Goal: Information Seeking & Learning: Understand process/instructions

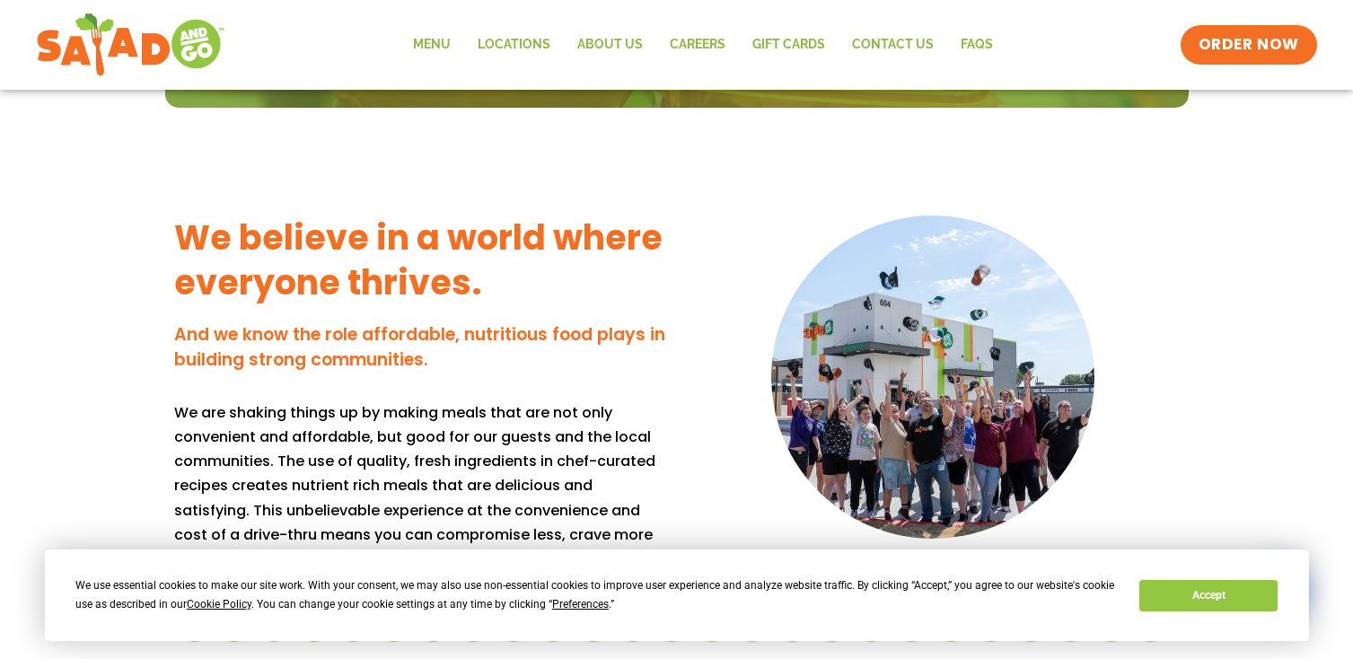
scroll to position [1415, 0]
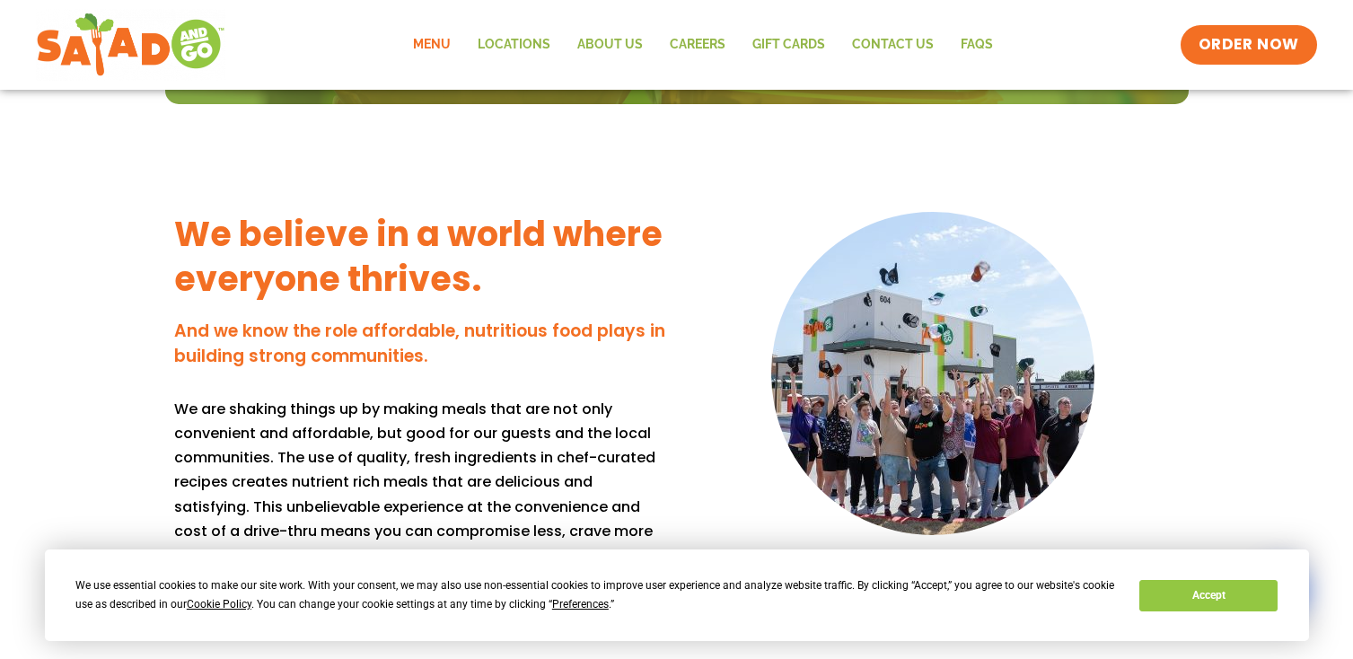
click at [443, 41] on link "Menu" at bounding box center [431, 44] width 65 height 41
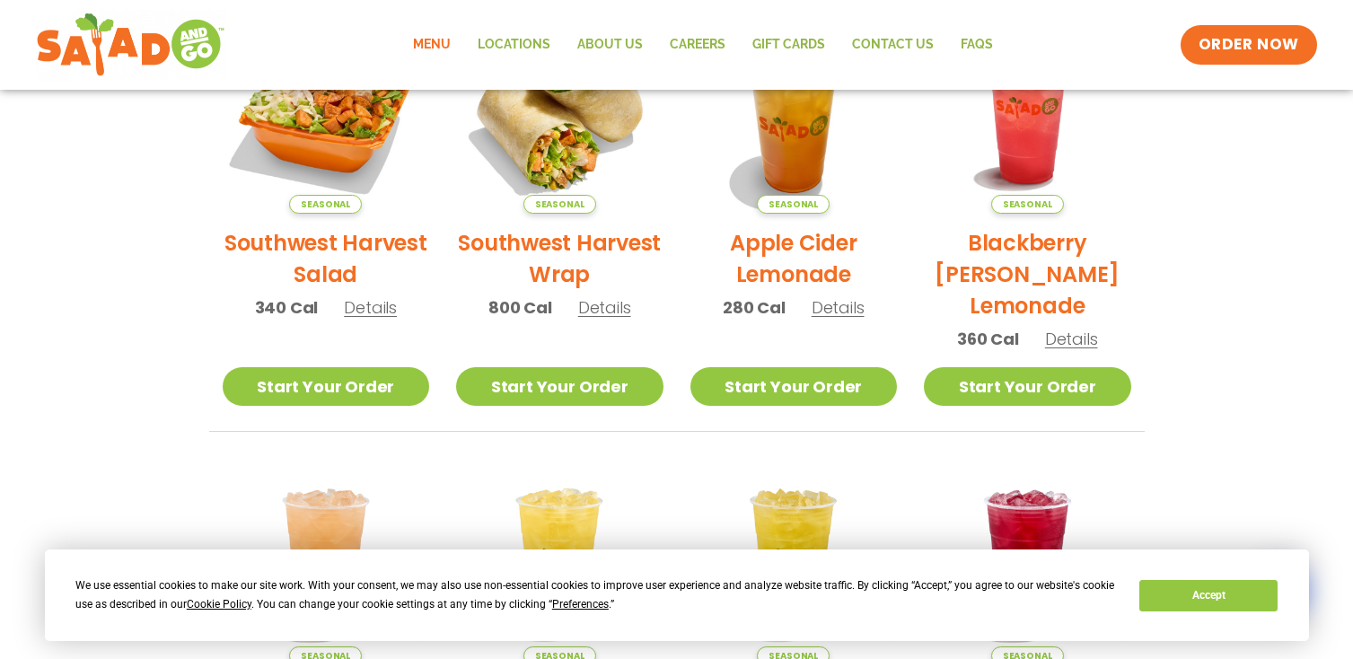
scroll to position [504, 0]
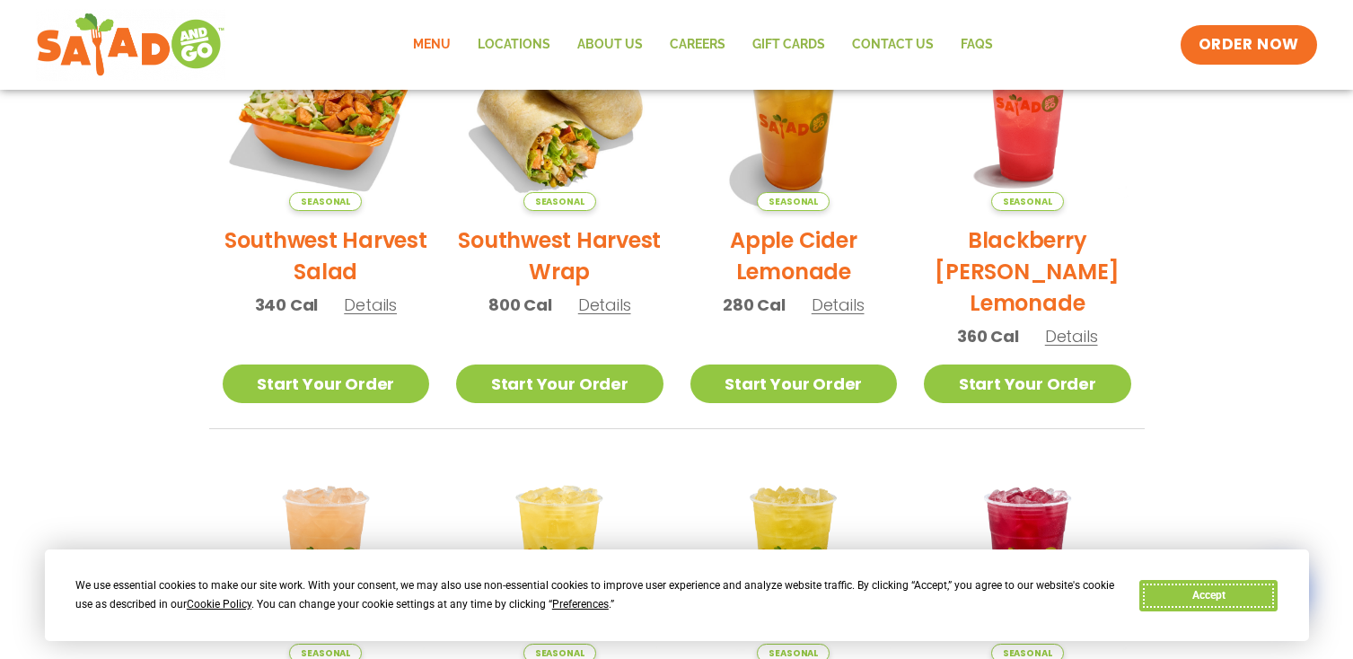
click at [1200, 598] on button "Accept" at bounding box center [1208, 595] width 138 height 31
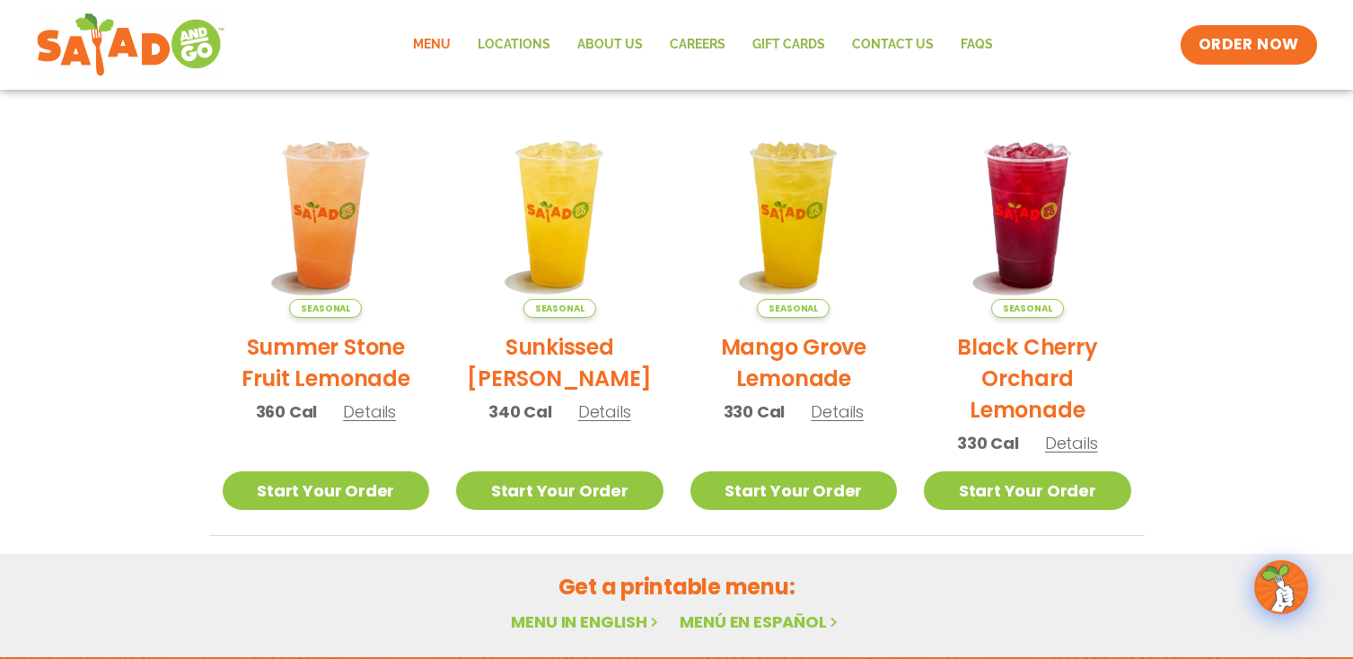
scroll to position [1121, 0]
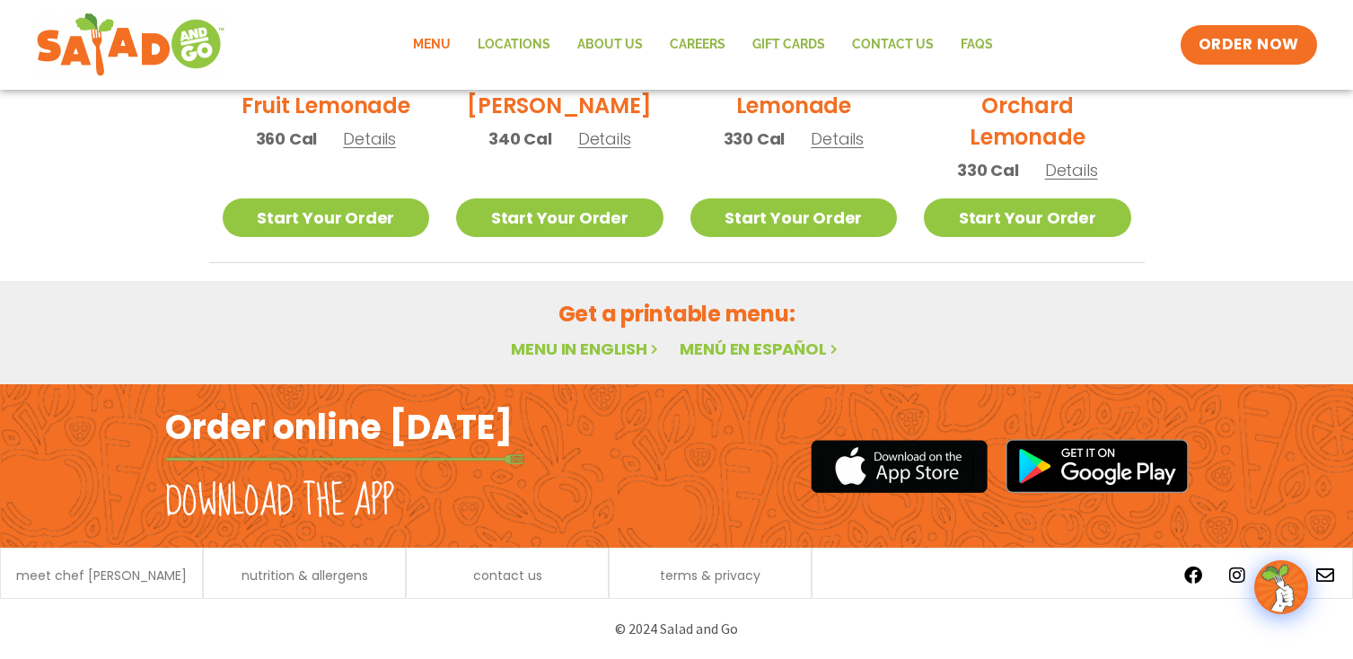
click at [623, 350] on link "Menu in English" at bounding box center [586, 349] width 151 height 22
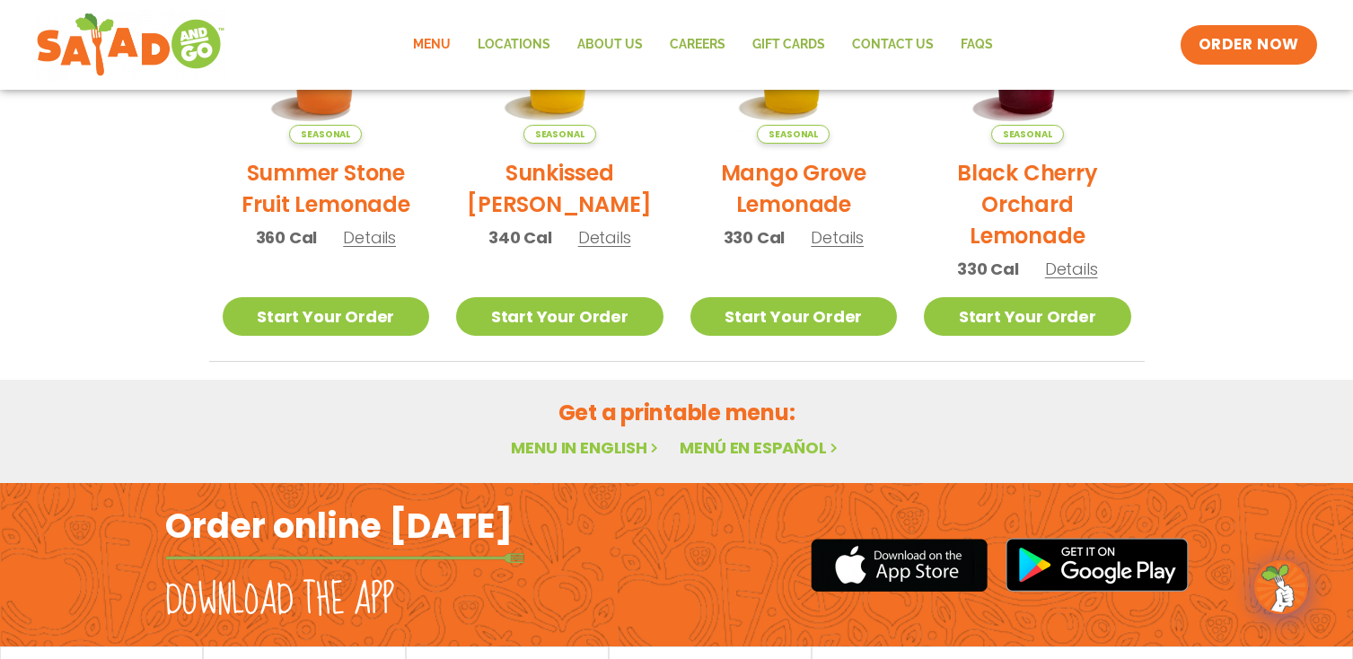
scroll to position [1121, 0]
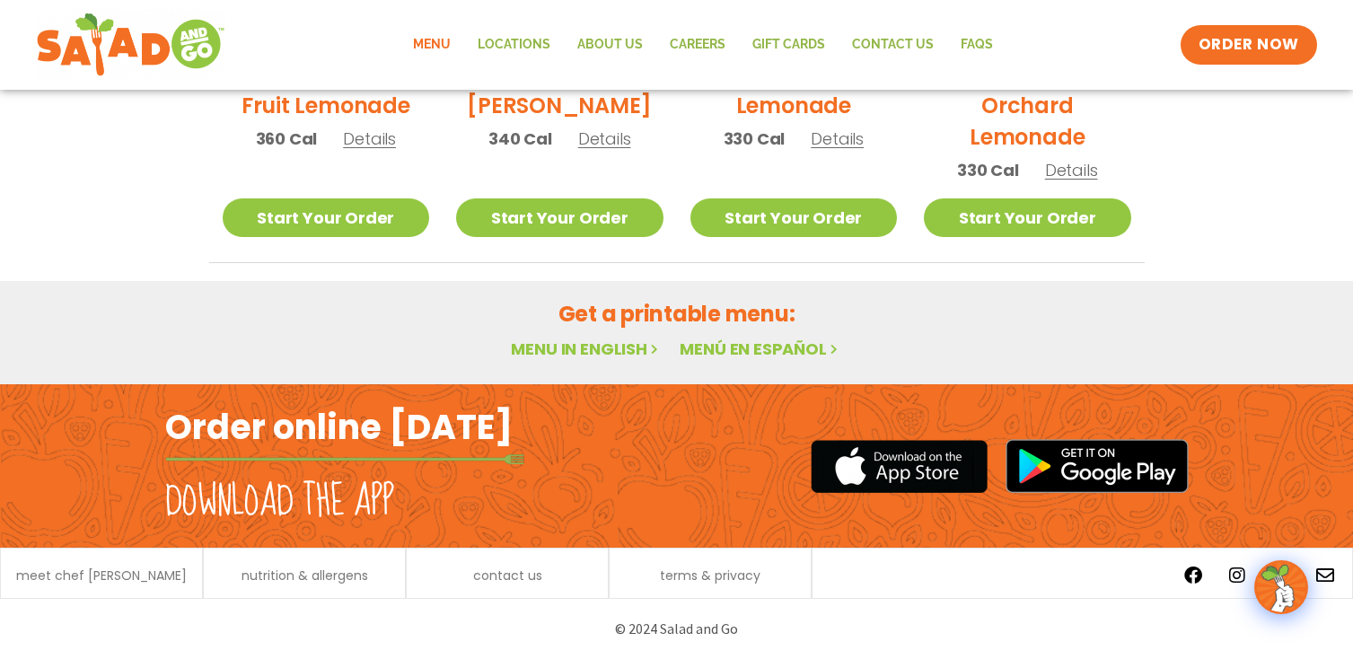
click at [610, 347] on link "Menu in English" at bounding box center [586, 349] width 151 height 22
